Goal: Find specific page/section: Find specific page/section

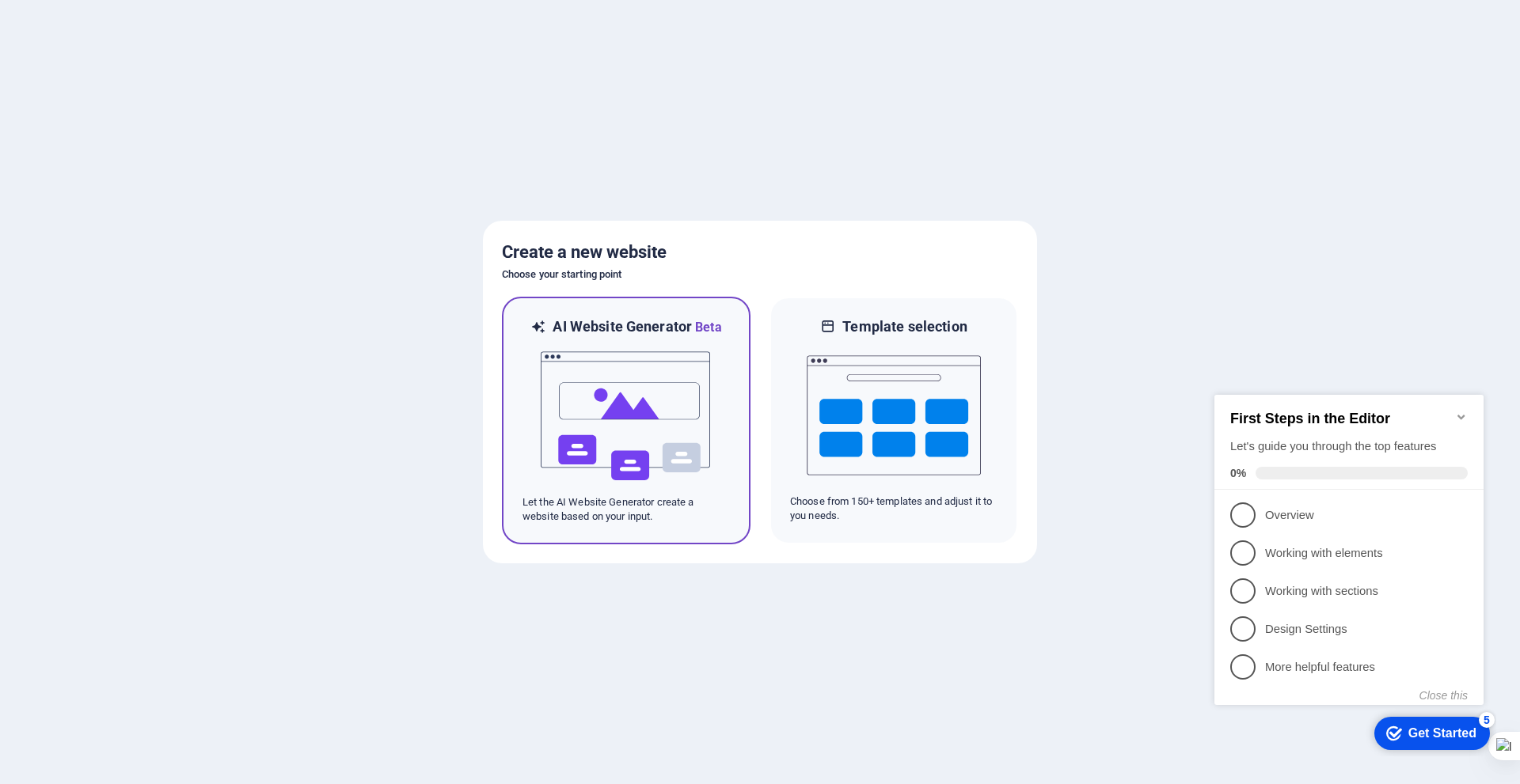
click at [639, 405] on img at bounding box center [626, 415] width 174 height 158
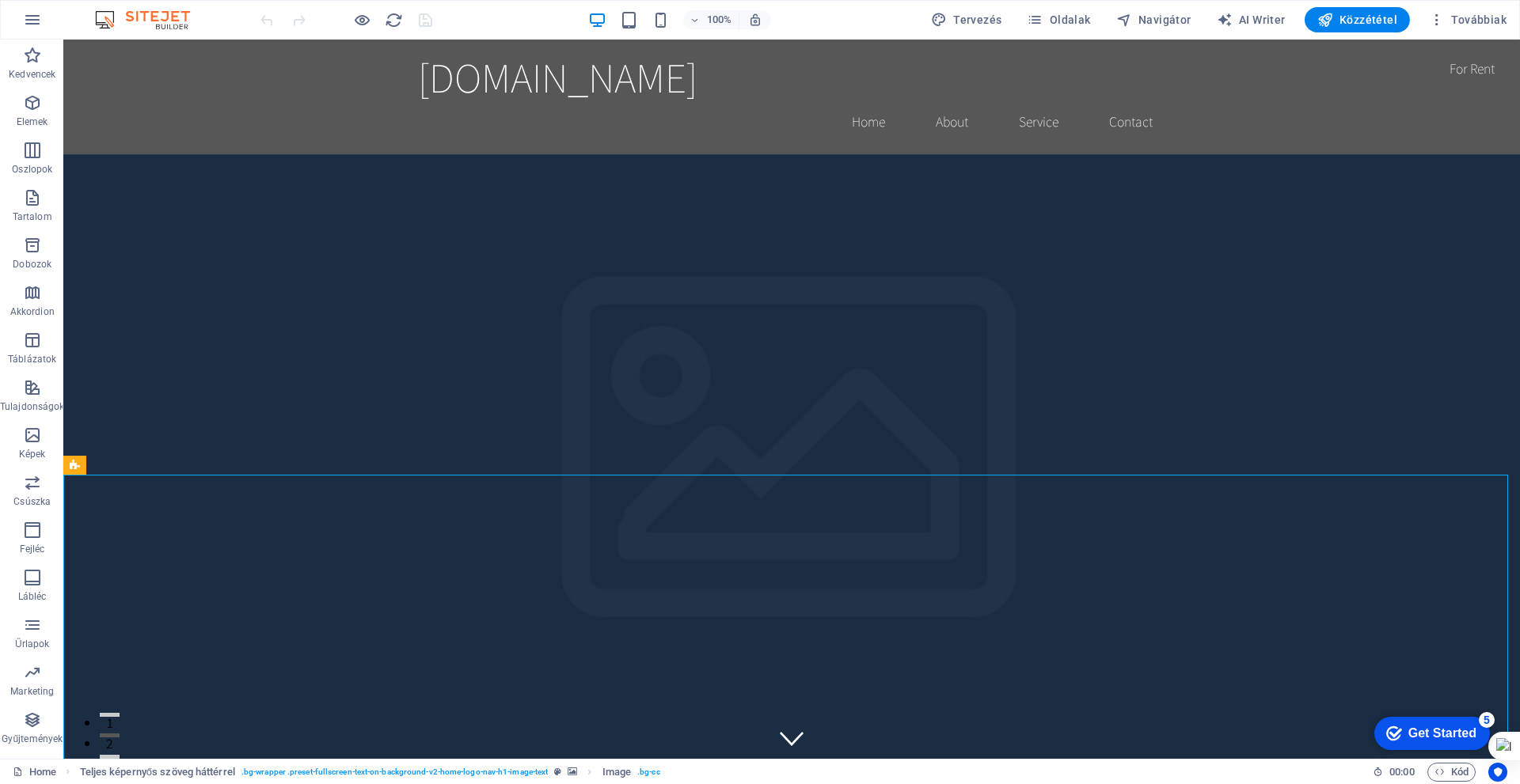
drag, startPoint x: 1373, startPoint y: 39, endPoint x: 1147, endPoint y: 199, distance: 276.9
click at [30, 116] on p "Elemek" at bounding box center [32, 122] width 32 height 12
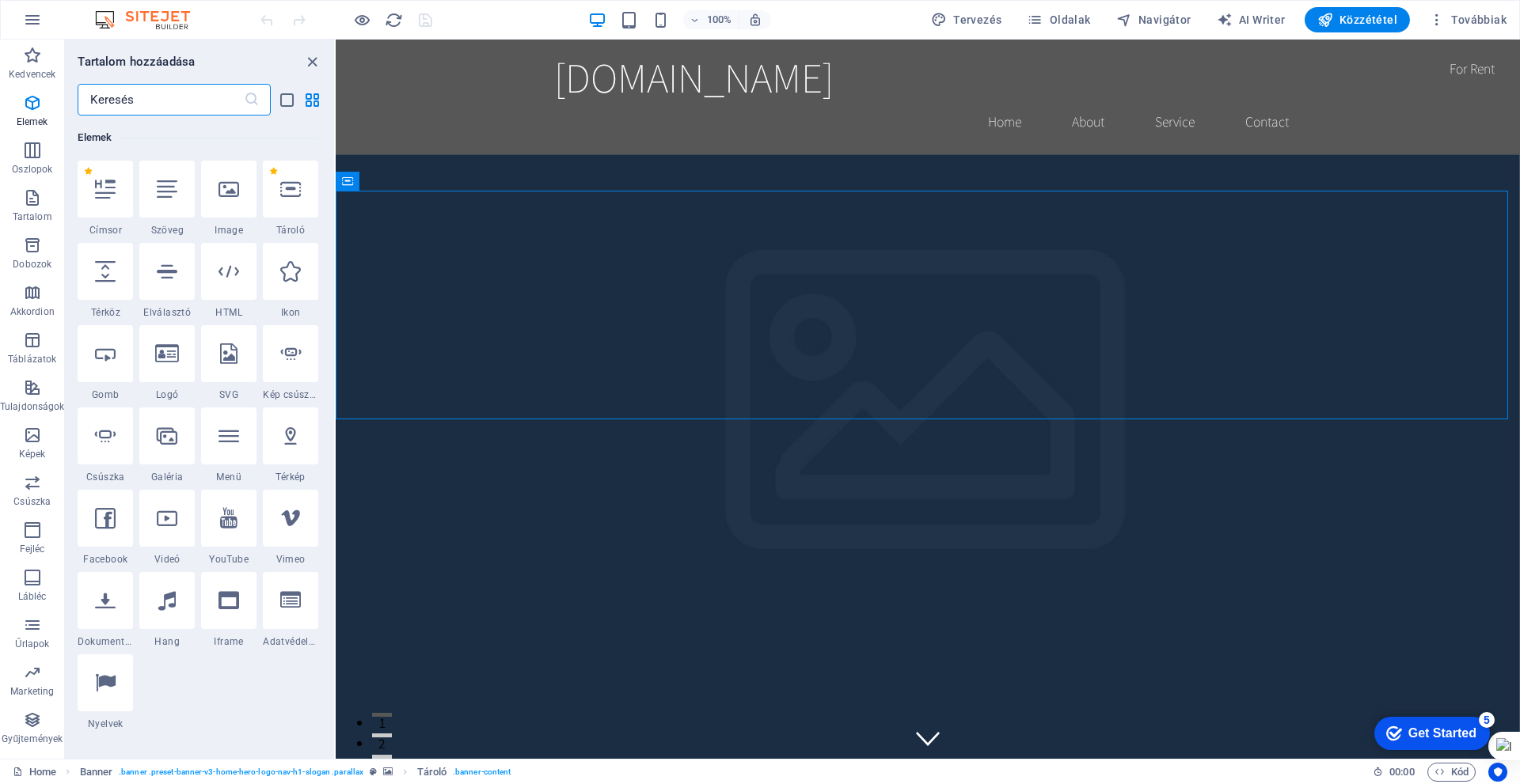
scroll to position [168, 0]
click at [1085, 19] on span "Oldalak" at bounding box center [1058, 19] width 63 height 16
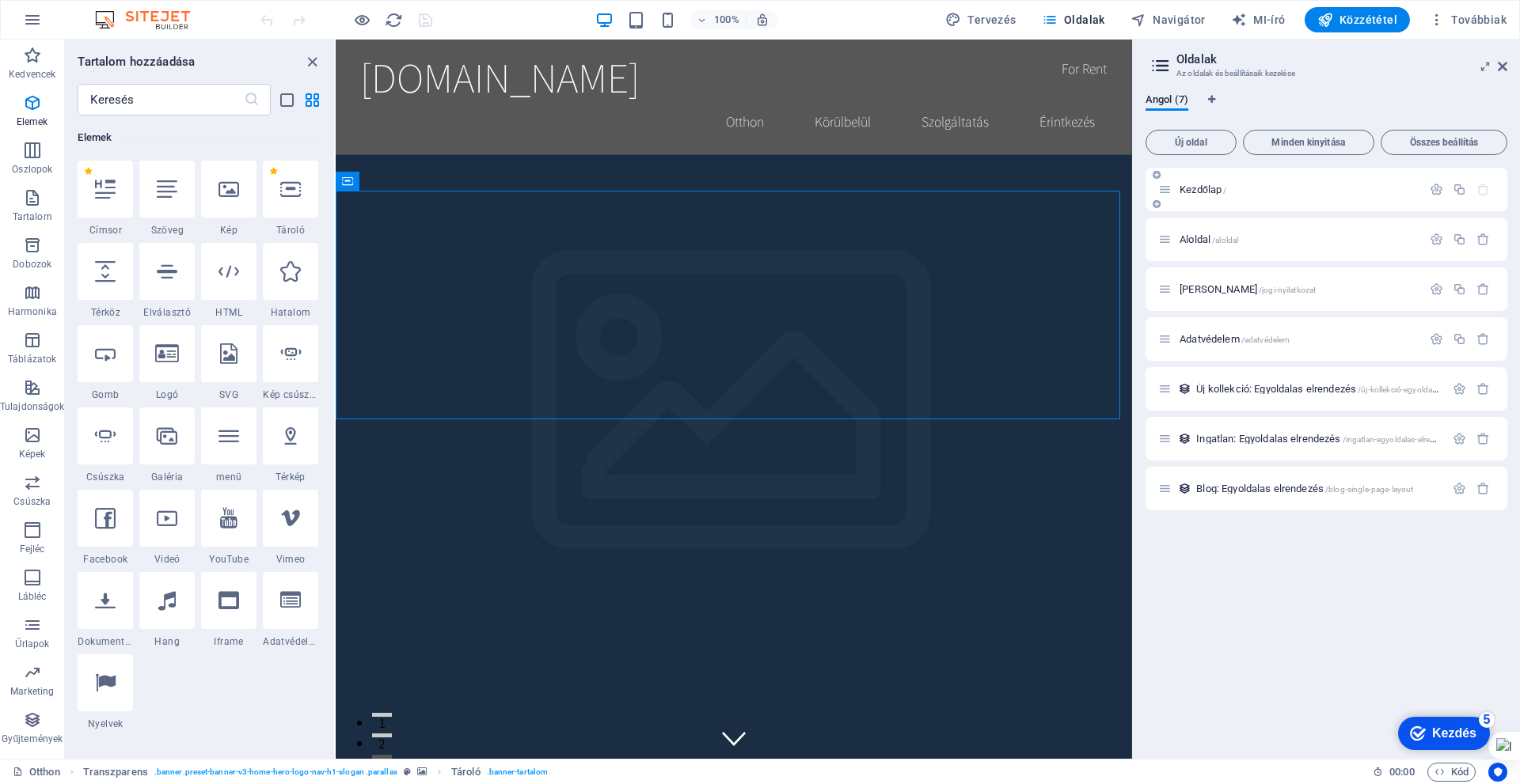
click at [1202, 192] on font "Kezdőlap" at bounding box center [1200, 190] width 42 height 11
click at [1196, 188] on font "Kezdőlap" at bounding box center [1200, 190] width 42 height 11
click at [1196, 186] on font "Kezdőlap" at bounding box center [1200, 190] width 42 height 11
